Goal: Communication & Community: Ask a question

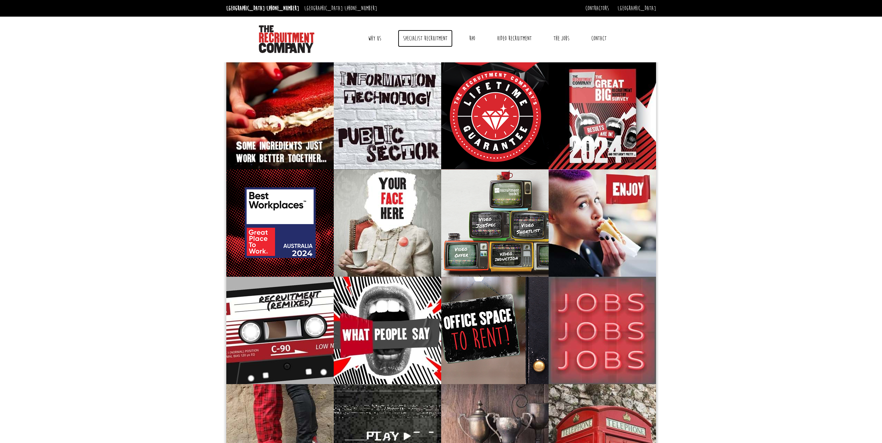
click at [438, 38] on link "Specialist Recruitment" at bounding box center [425, 38] width 55 height 17
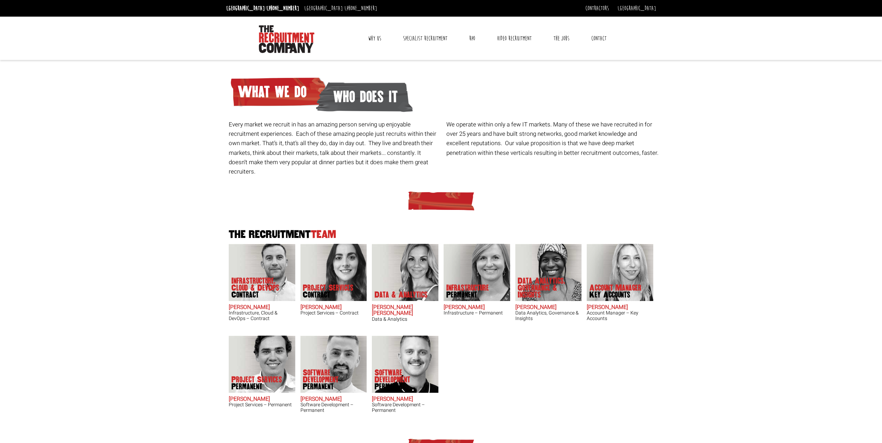
click at [597, 166] on div "Every market we recruit in has an amazing person serving up enjoyable recruitme…" at bounding box center [443, 123] width 435 height 113
click at [173, 263] on body "Sydney: +61 2 8346 6700 Dublin: +353 1 697 2548 Contractors Timesheets Why Cont…" at bounding box center [441, 375] width 882 height 750
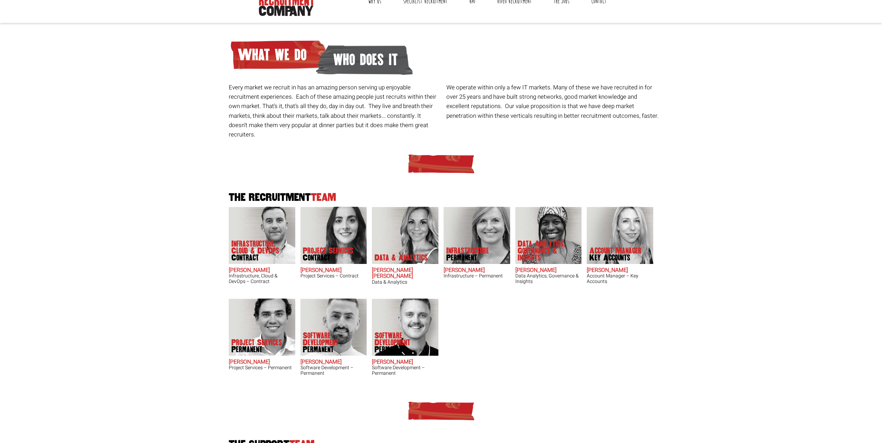
scroll to position [69, 0]
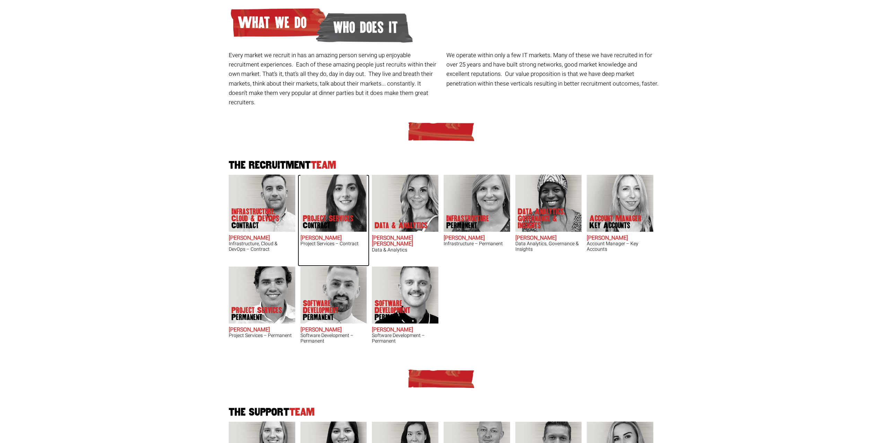
click at [339, 197] on img at bounding box center [333, 203] width 67 height 57
click at [251, 284] on img at bounding box center [262, 294] width 67 height 57
click at [388, 195] on img at bounding box center [405, 203] width 67 height 57
click at [261, 208] on p "Infrastructure, Cloud & DevOps Contract" at bounding box center [258, 218] width 55 height 21
click at [410, 287] on img at bounding box center [405, 294] width 67 height 57
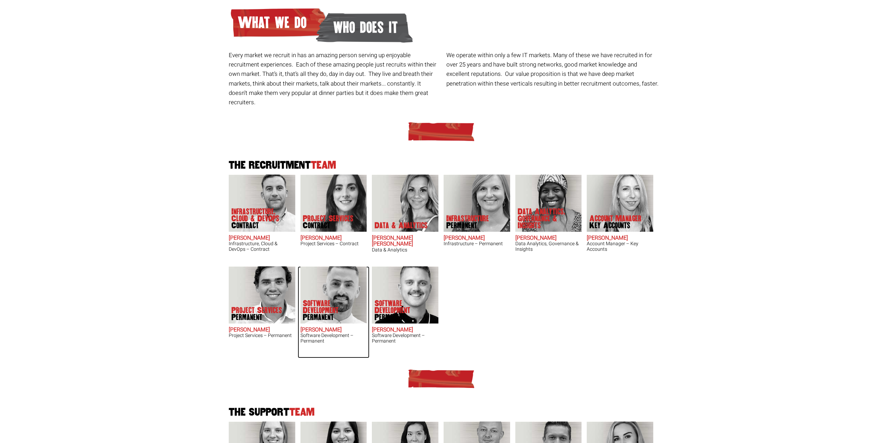
click at [333, 288] on img at bounding box center [333, 294] width 67 height 57
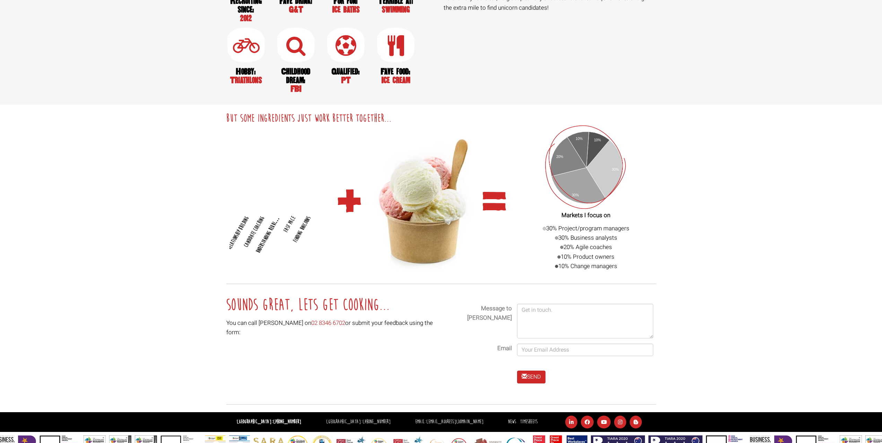
scroll to position [621, 0]
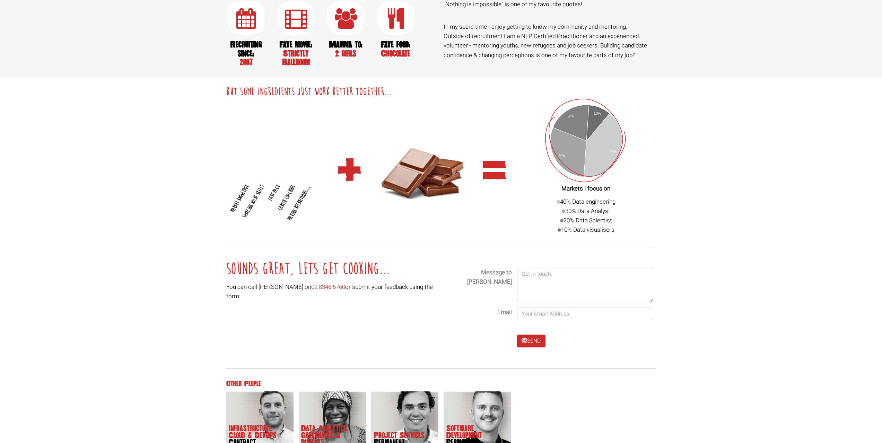
scroll to position [797, 0]
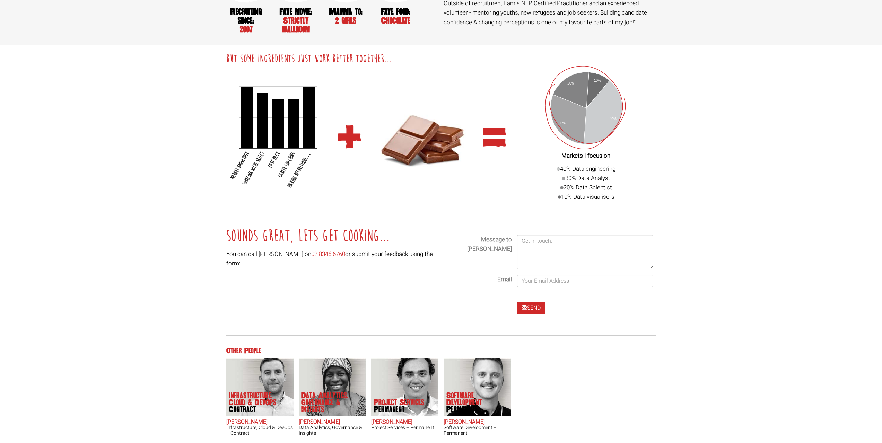
drag, startPoint x: 154, startPoint y: 239, endPoint x: 162, endPoint y: 235, distance: 8.5
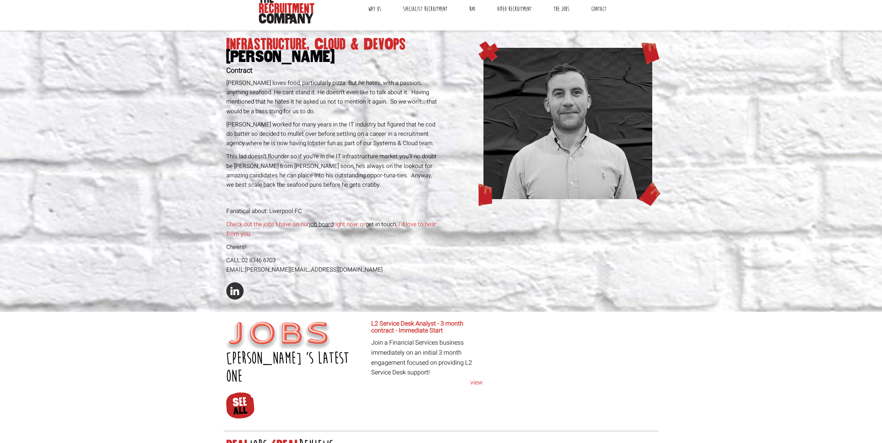
scroll to position [9, 0]
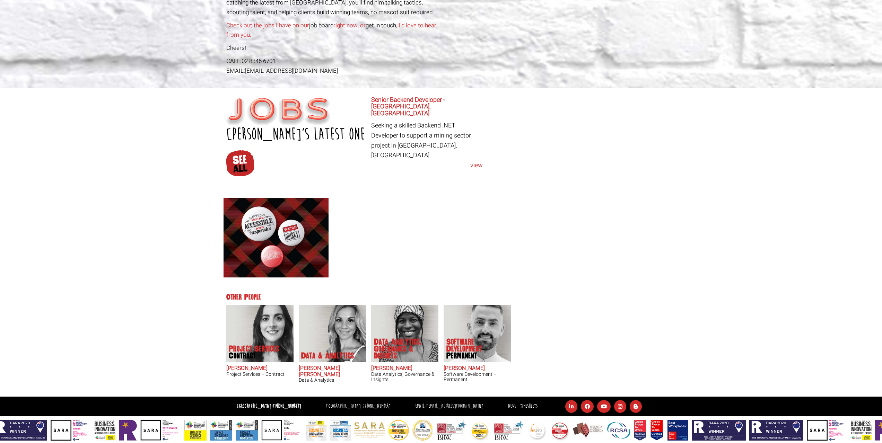
scroll to position [299, 0]
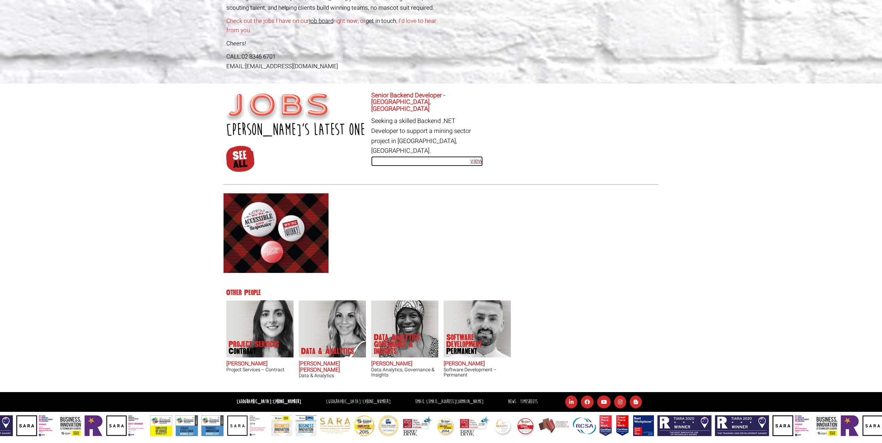
click at [474, 156] on link "view" at bounding box center [427, 161] width 112 height 10
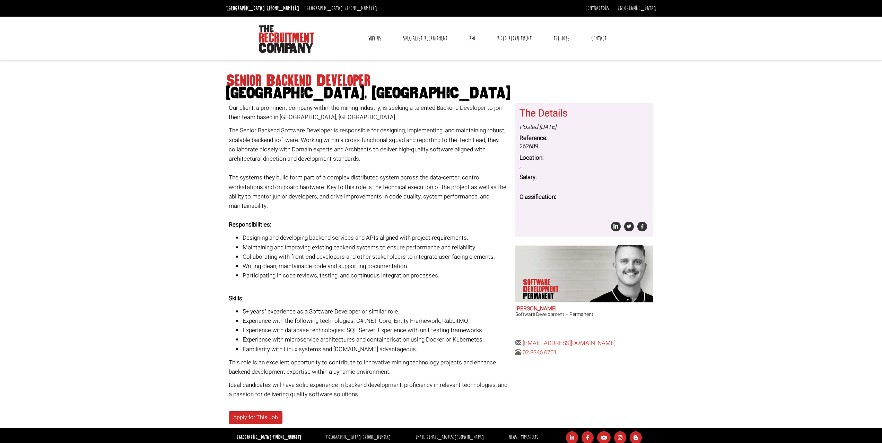
drag, startPoint x: 172, startPoint y: 248, endPoint x: 168, endPoint y: 247, distance: 4.4
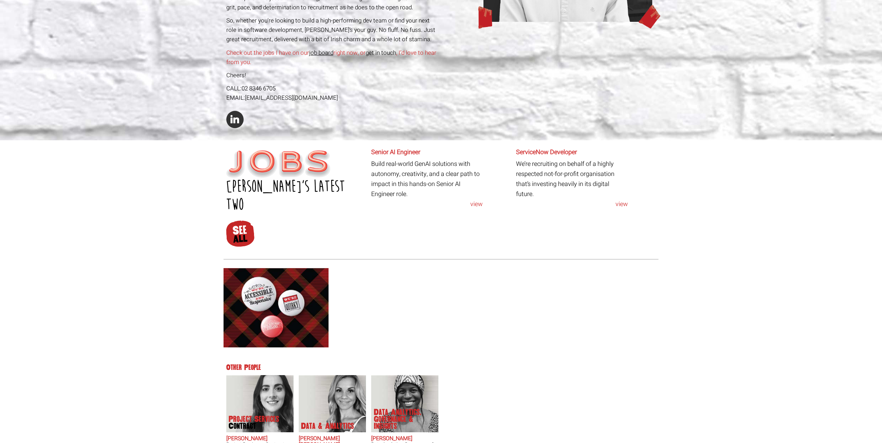
scroll to position [208, 0]
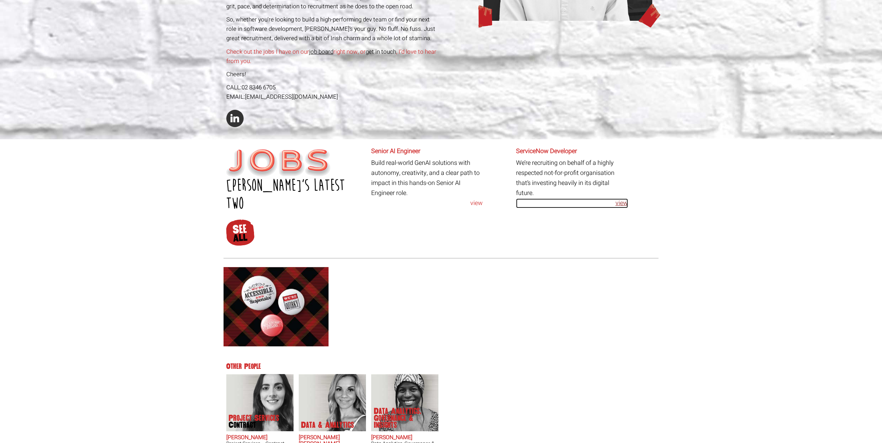
click at [622, 199] on link "view" at bounding box center [572, 204] width 112 height 10
click at [260, 374] on img at bounding box center [260, 402] width 67 height 57
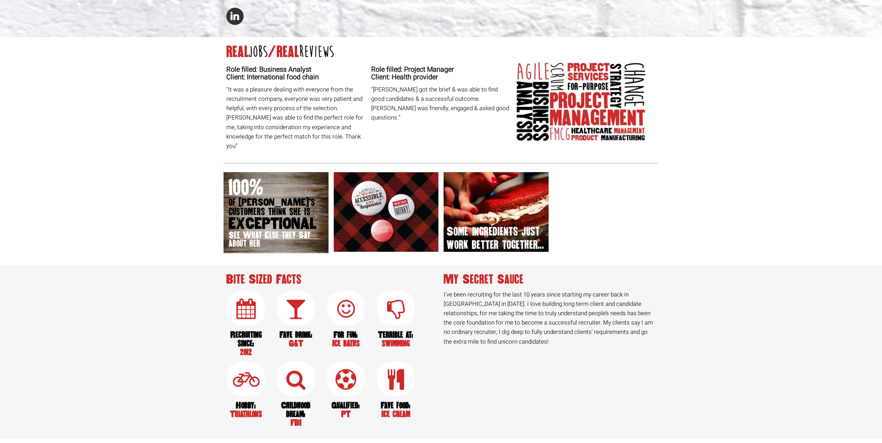
scroll to position [274, 0]
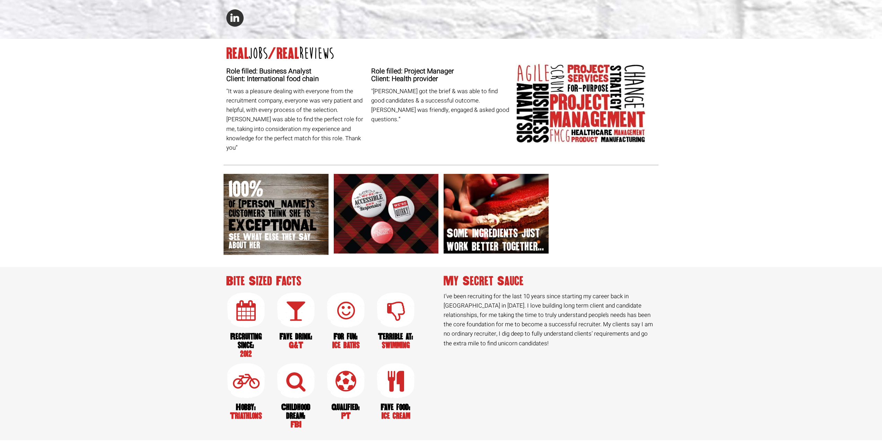
click at [169, 250] on div "Project Services Claire Sheerin Contract Claire loves ice cream – a lot. So we’…" at bounding box center [441, 289] width 882 height 1006
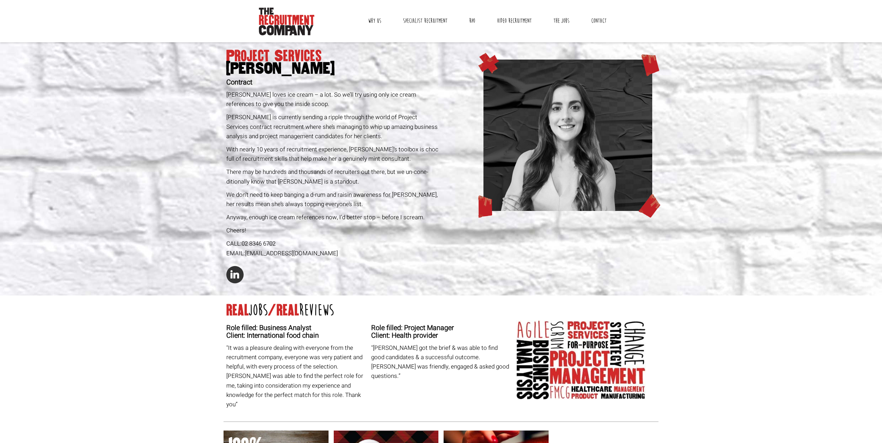
scroll to position [0, 0]
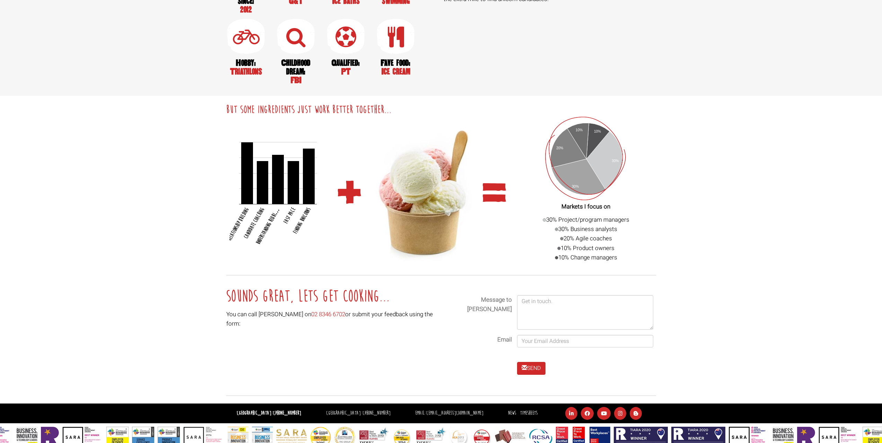
scroll to position [621, 0]
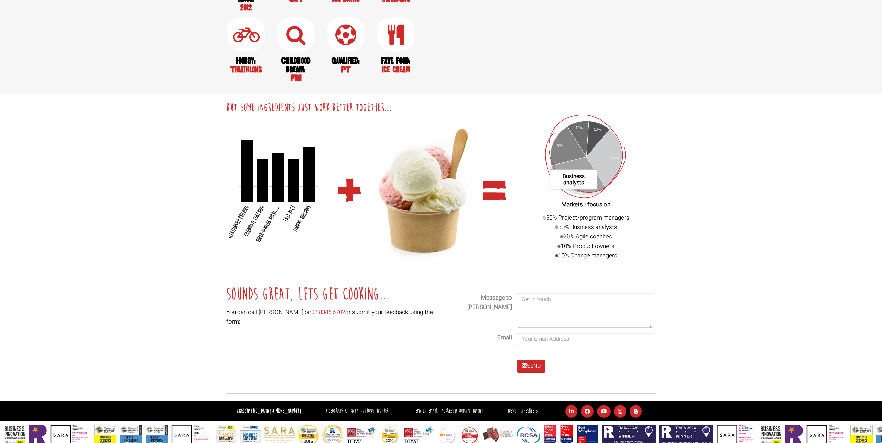
click at [592, 164] on icon "A chart." at bounding box center [578, 175] width 54 height 36
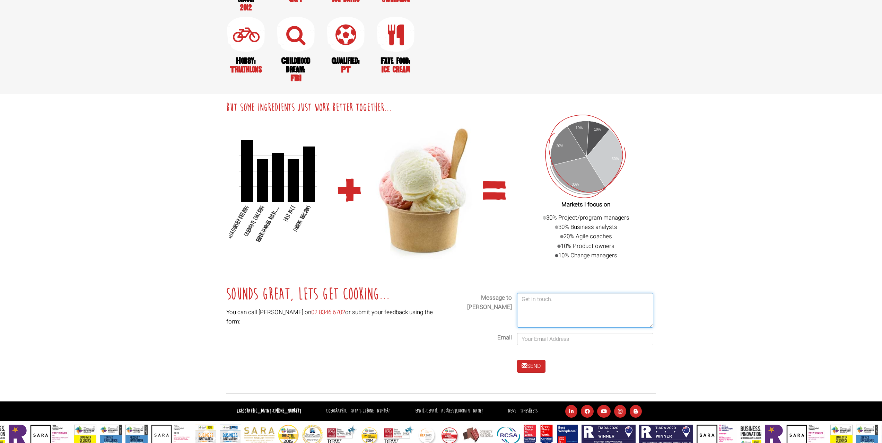
click at [546, 311] on textarea at bounding box center [585, 310] width 136 height 35
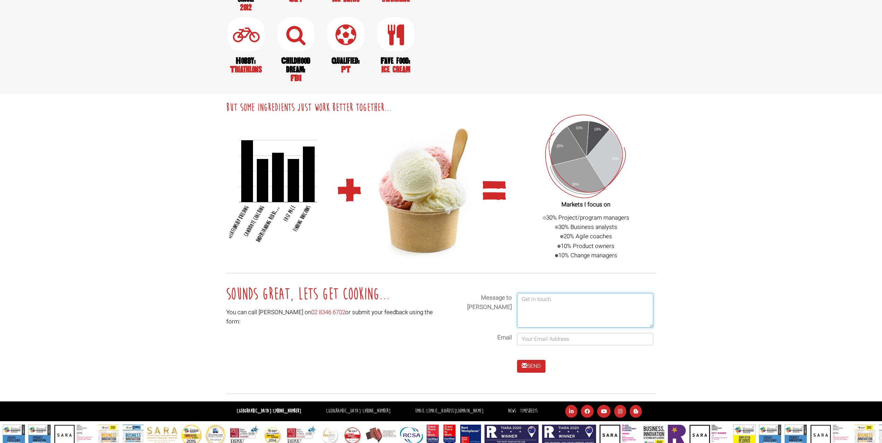
click at [541, 298] on textarea at bounding box center [585, 310] width 136 height 35
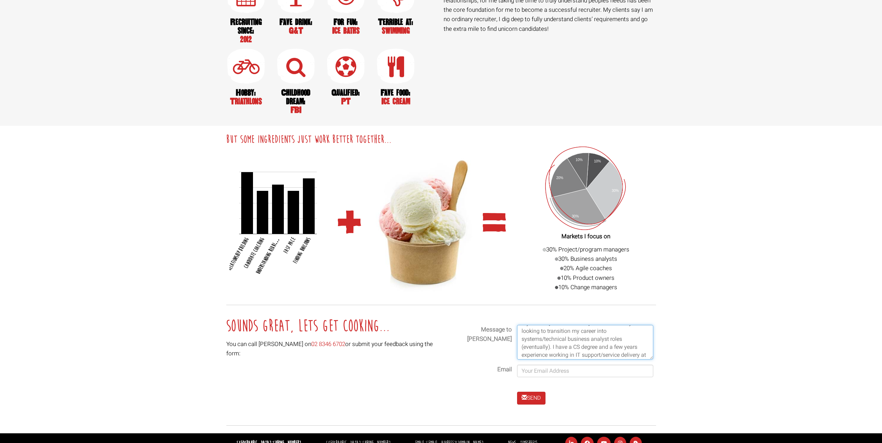
scroll to position [39, 0]
click at [543, 345] on textarea "Hi Claire! Hope this message finds you well. My names Matthew and i'm currently…" at bounding box center [585, 342] width 136 height 35
click at [530, 347] on textarea "Hi Claire! Hope this message finds you well. My names Matthew and i'm currently…" at bounding box center [585, 342] width 136 height 35
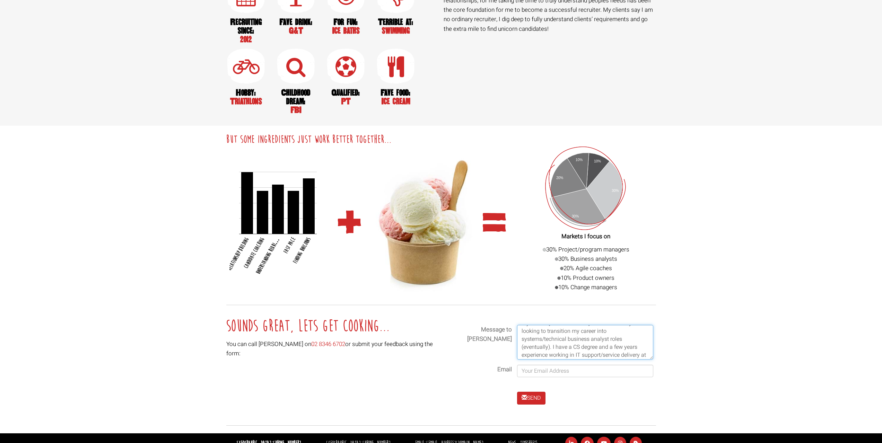
click at [619, 346] on textarea "Hi Claire! Hope this message finds you well. My names Matthew and i'm currently…" at bounding box center [585, 342] width 136 height 35
click at [573, 328] on textarea "Hi Claire! Hope this message finds you well. My names Matthew and i'm currently…" at bounding box center [585, 342] width 136 height 35
click at [545, 337] on textarea "Hi Claire! Hope this message finds you well. My names Matthew and i'm currently…" at bounding box center [585, 342] width 136 height 35
click at [626, 342] on textarea "Hi Claire! Hope this message finds you well. My name's Matthew and i'm currentl…" at bounding box center [585, 342] width 136 height 35
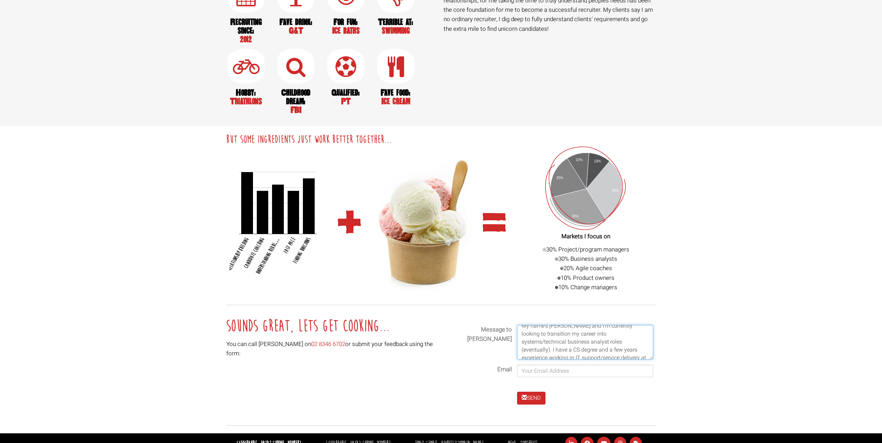
scroll to position [33, 0]
click at [625, 344] on textarea "Hi Claire! Hope this message finds you well. My name's Matthew and I'm currentl…" at bounding box center [585, 342] width 136 height 35
click at [633, 346] on textarea "Hi Claire! Hope this message finds you well. My name's Matthew and I'm currentl…" at bounding box center [585, 342] width 136 height 35
click at [643, 336] on textarea "Hi Claire! Hope this message finds you well. My name's Matthew and I'm currentl…" at bounding box center [585, 342] width 136 height 35
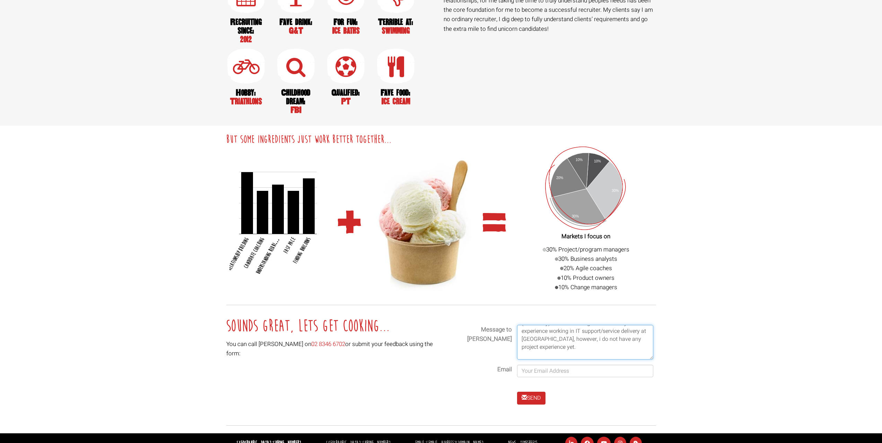
click at [612, 336] on textarea "Hi Claire! Hope this message finds you well. My name's Matthew and I'm currentl…" at bounding box center [585, 342] width 136 height 35
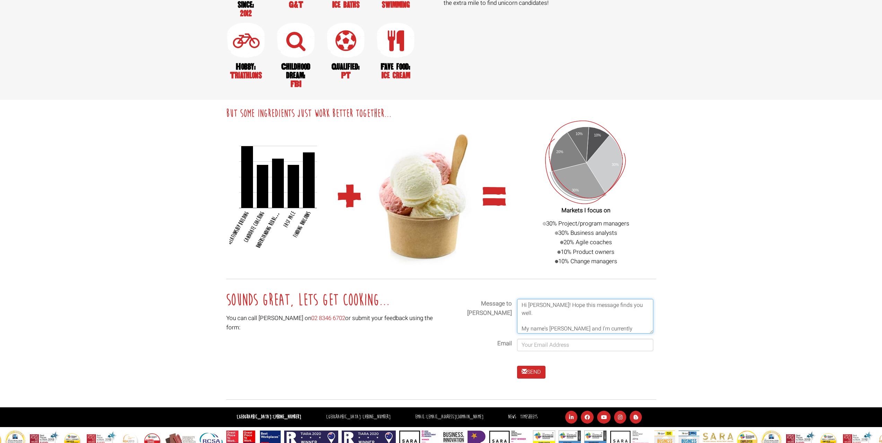
scroll to position [621, 0]
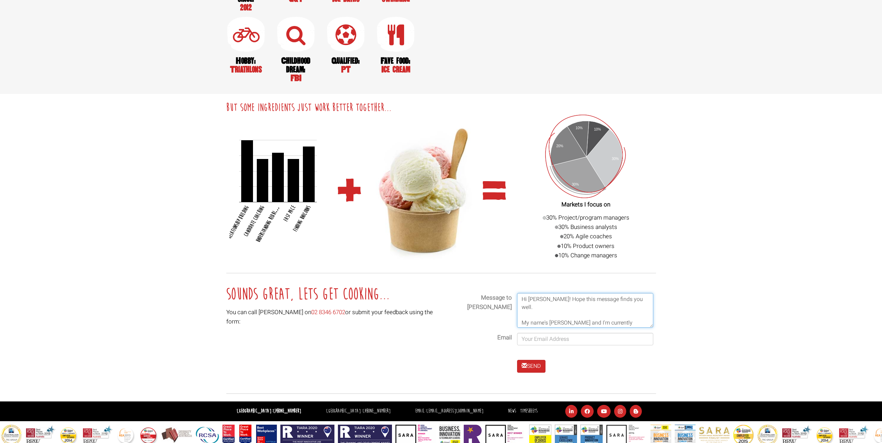
click at [551, 295] on textarea "Hi Claire! Hope this message finds you well. My name's Matthew and I'm currentl…" at bounding box center [585, 310] width 136 height 35
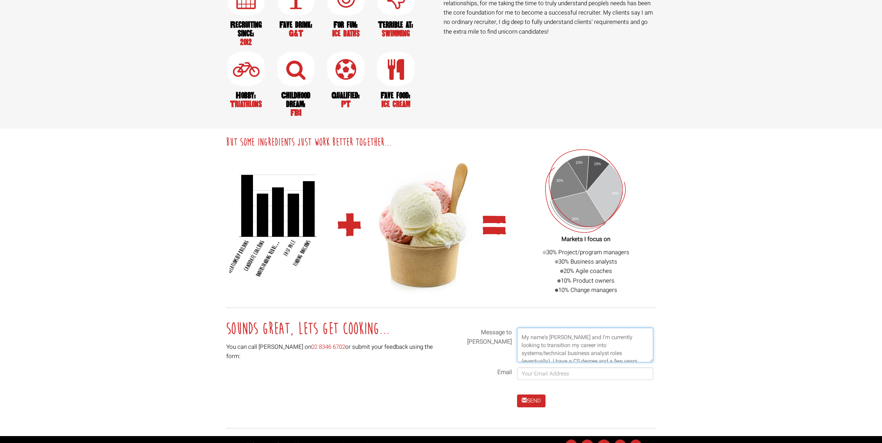
scroll to position [0, 0]
click at [652, 354] on div "Message to Claire Hi Claire! Hope this message finds you well. My name's Matthe…" at bounding box center [549, 348] width 212 height 64
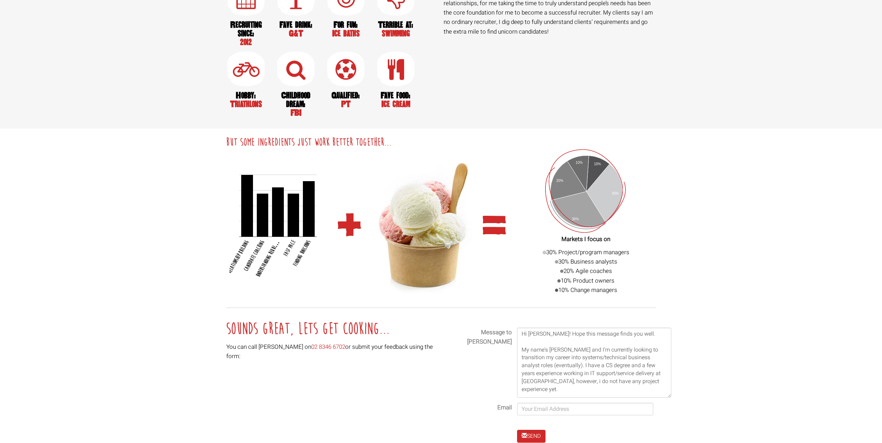
drag, startPoint x: 650, startPoint y: 352, endPoint x: 668, endPoint y: 387, distance: 39.5
click at [668, 387] on textarea "Hi Claire! Hope this message finds you well. My name's Matthew and I'm currentl…" at bounding box center [594, 363] width 154 height 70
click at [584, 357] on textarea "Hi Claire! Hope this message finds you well. My name's Matthew and I'm currentl…" at bounding box center [594, 363] width 154 height 70
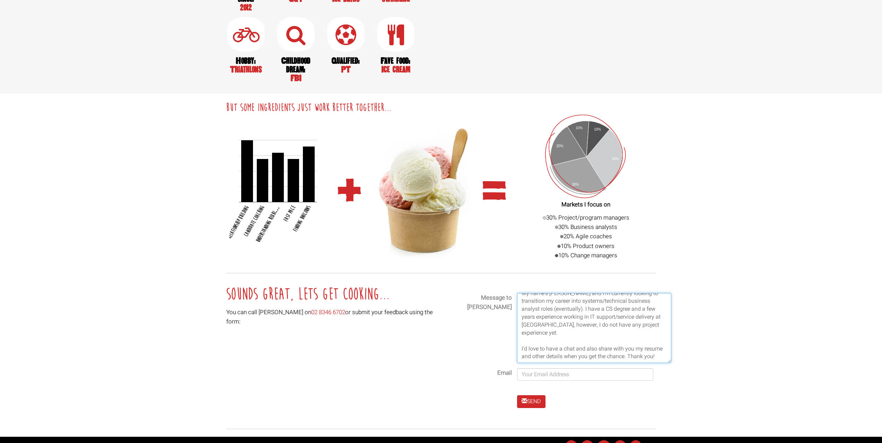
type textarea "Hi Claire! Hope this message finds you well. My name's Matthew and I'm currentl…"
click at [555, 368] on input "email" at bounding box center [585, 374] width 136 height 12
type input "matty.maugeri@gmail.com"
click at [387, 336] on section "Sounds great, Lets Get Cooking... You can call Claire on 02 8346 6702 or submit…" at bounding box center [440, 351] width 435 height 140
click at [535, 395] on button "SEND" at bounding box center [531, 401] width 28 height 13
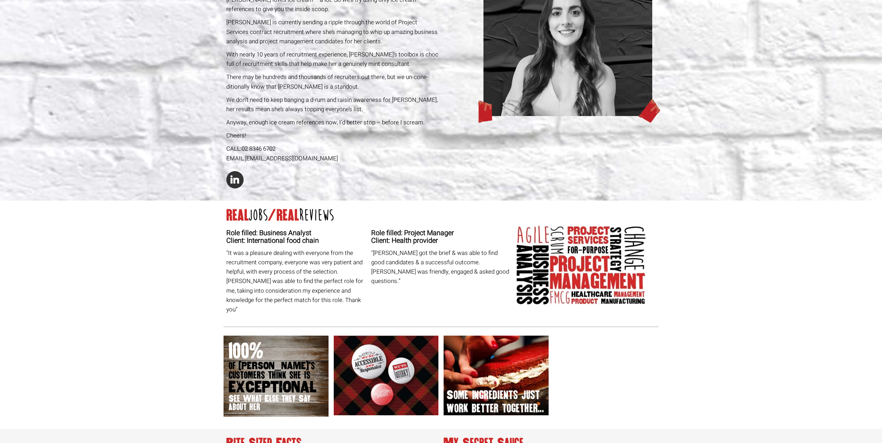
scroll to position [105, 0]
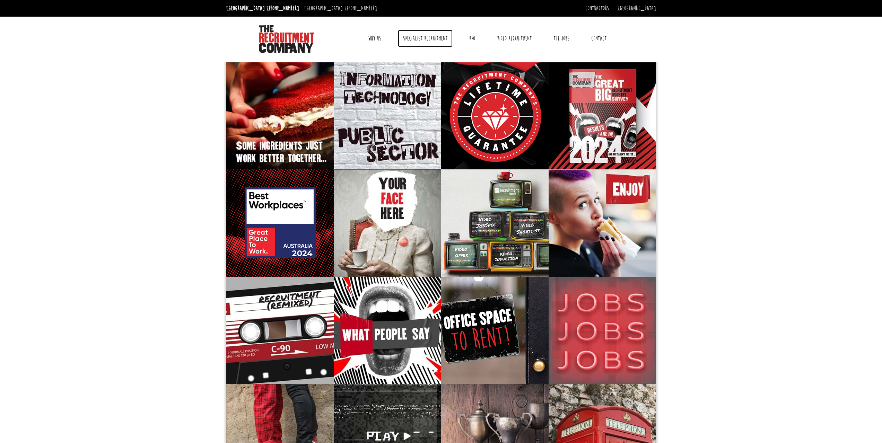
click at [429, 32] on link "Specialist Recruitment" at bounding box center [425, 38] width 55 height 17
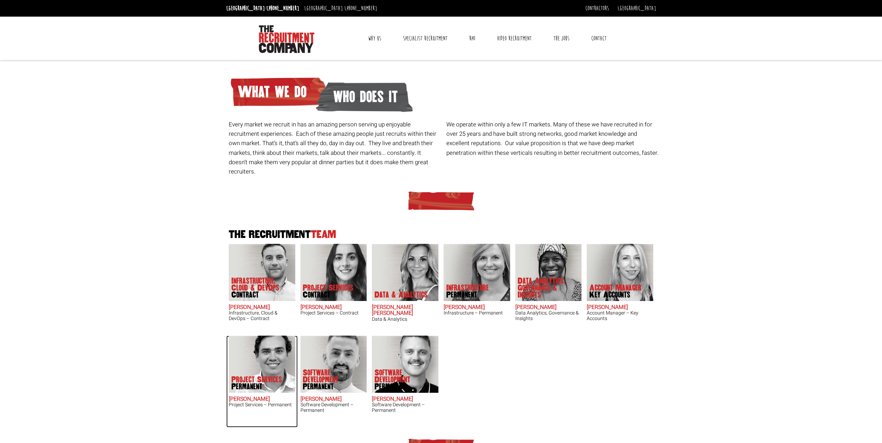
click at [273, 355] on img at bounding box center [262, 364] width 67 height 57
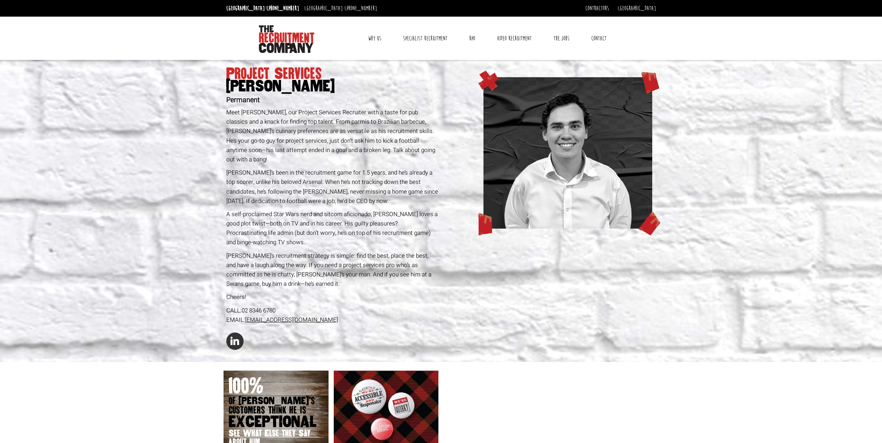
drag, startPoint x: 348, startPoint y: 311, endPoint x: 246, endPoint y: 310, distance: 101.9
click at [246, 315] on div "EMAIL: samm@therecruitmentcompany.com" at bounding box center [332, 319] width 212 height 9
copy link "samm@therecruitmentcompany.com"
click at [411, 280] on div "Project Services Sam McKay Permanent Meet Sam McKay, our Project Services Recru…" at bounding box center [332, 211] width 218 height 302
